Goal: Task Accomplishment & Management: Manage account settings

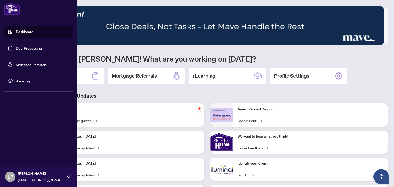
click at [32, 48] on link "Deal Processing" at bounding box center [29, 48] width 26 height 5
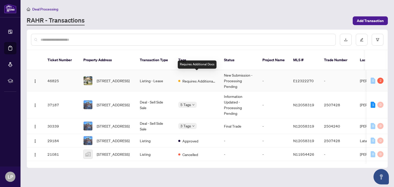
click at [205, 78] on span "Requires Additional Docs" at bounding box center [198, 81] width 33 height 6
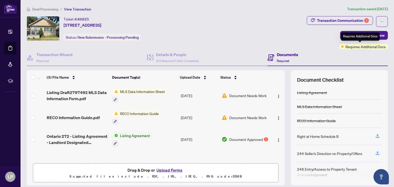
click at [365, 48] on span "Requires Additional Docs" at bounding box center [365, 47] width 40 height 6
click at [149, 111] on span "RECO Information Guide" at bounding box center [139, 114] width 43 height 6
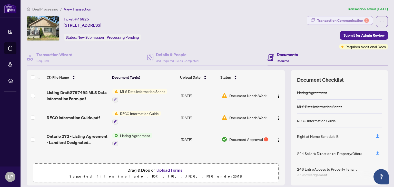
click at [347, 20] on div "Transaction Communication 2" at bounding box center [343, 20] width 52 height 8
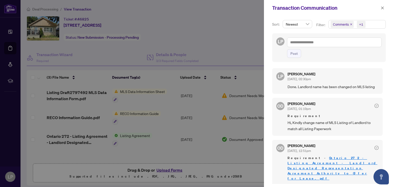
click at [363, 25] on span "+1" at bounding box center [361, 24] width 9 height 7
click at [332, 52] on span "Select Requirements" at bounding box center [333, 53] width 4 height 4
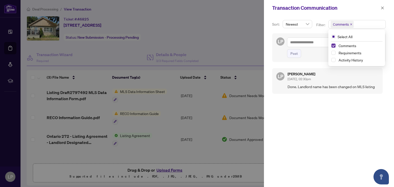
click at [333, 46] on span "Select Comments" at bounding box center [333, 46] width 4 height 4
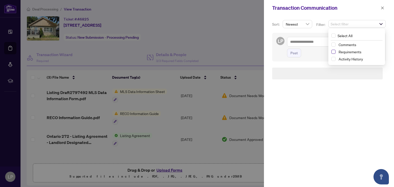
click at [332, 51] on span "Select Requirements" at bounding box center [333, 52] width 4 height 4
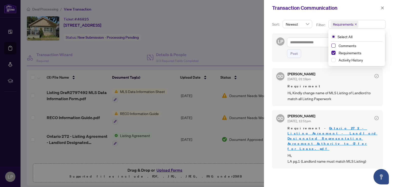
click at [332, 46] on span "Select Comments" at bounding box center [333, 46] width 4 height 4
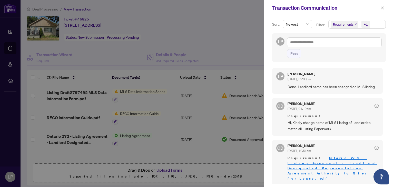
click at [349, 8] on div "Transaction Communication" at bounding box center [325, 8] width 107 height 8
click at [306, 23] on span "Newest" at bounding box center [297, 24] width 23 height 8
click at [337, 25] on span "Requirements" at bounding box center [343, 24] width 21 height 5
click at [332, 58] on span "Select Activity History" at bounding box center [333, 60] width 4 height 4
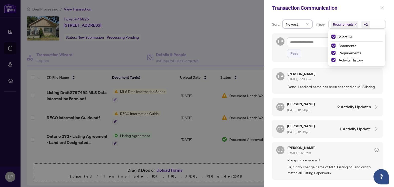
click at [229, 29] on div at bounding box center [197, 93] width 394 height 187
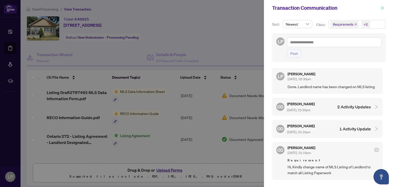
click at [383, 4] on span "button" at bounding box center [382, 8] width 4 height 8
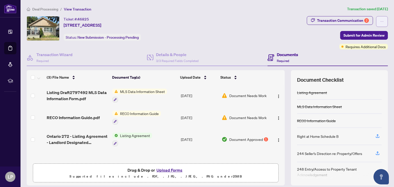
click at [384, 22] on button "button" at bounding box center [382, 21] width 12 height 11
click at [307, 36] on div "Transaction Communication 2 Submit for Admin Review Requires Additional Docs" at bounding box center [347, 32] width 81 height 33
click at [355, 46] on span "Requires Additional Docs" at bounding box center [365, 47] width 40 height 6
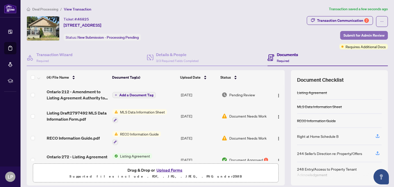
click at [358, 36] on span "Submit for Admin Review" at bounding box center [363, 35] width 41 height 8
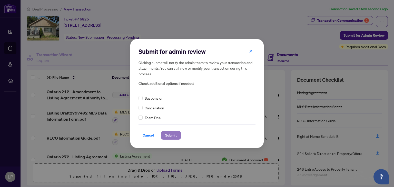
click at [174, 132] on span "Submit" at bounding box center [171, 135] width 12 height 8
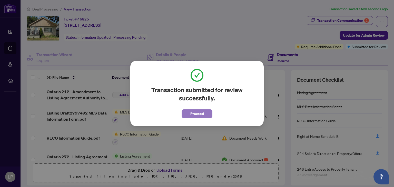
click at [196, 115] on span "Proceed" at bounding box center [197, 114] width 14 height 8
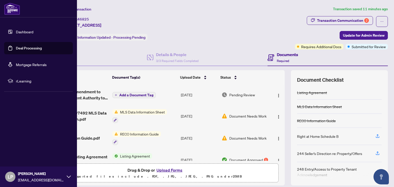
click at [17, 46] on link "Deal Processing" at bounding box center [29, 48] width 26 height 5
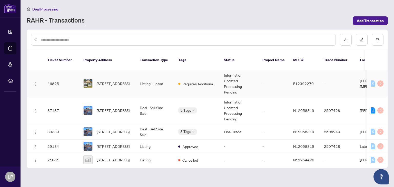
click at [202, 88] on td "Requires Additional Docs" at bounding box center [197, 83] width 46 height 27
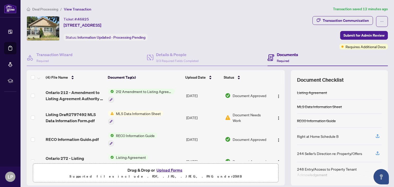
click at [144, 112] on span "MLS Data Information Sheet" at bounding box center [138, 114] width 49 height 6
click at [142, 139] on span "MLS Data Information Sheet" at bounding box center [135, 138] width 49 height 6
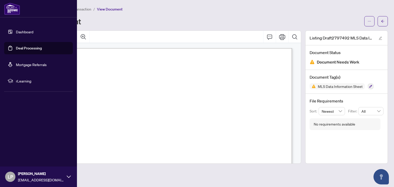
click at [25, 47] on link "Deal Processing" at bounding box center [29, 48] width 26 height 5
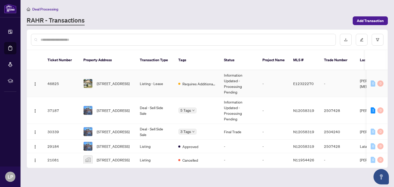
click at [184, 85] on td "Requires Additional Docs" at bounding box center [197, 83] width 46 height 27
